Goal: Transaction & Acquisition: Book appointment/travel/reservation

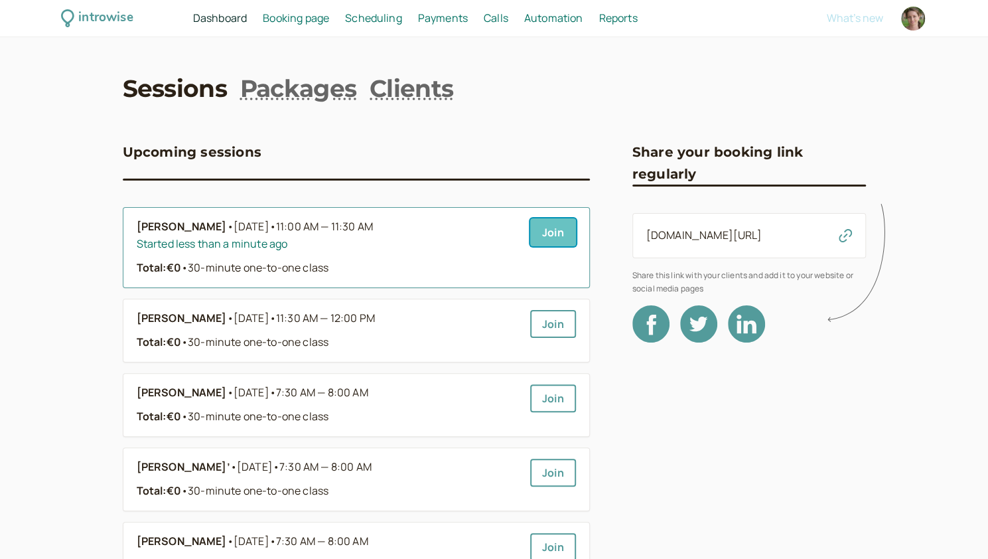
click at [549, 239] on link "Join" at bounding box center [553, 232] width 46 height 28
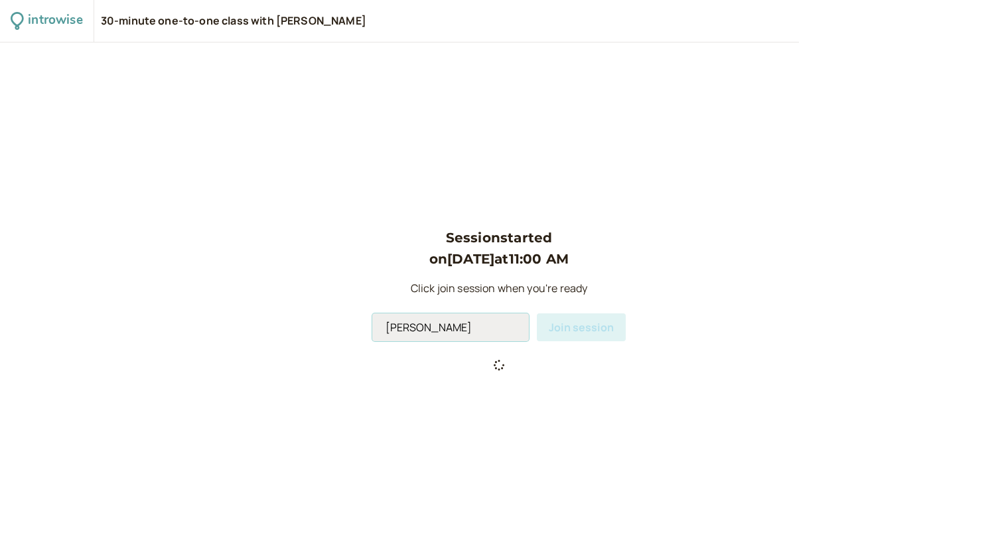
click at [468, 326] on input "[PERSON_NAME]" at bounding box center [450, 327] width 157 height 28
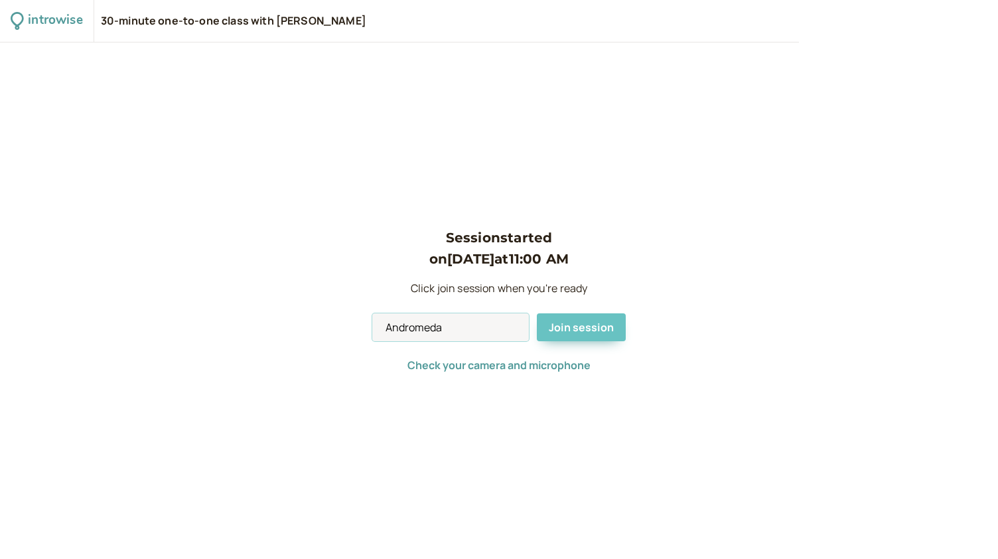
type input "Andromeda"
click at [586, 326] on span "Join session" at bounding box center [581, 327] width 65 height 15
